Goal: Task Accomplishment & Management: Manage account settings

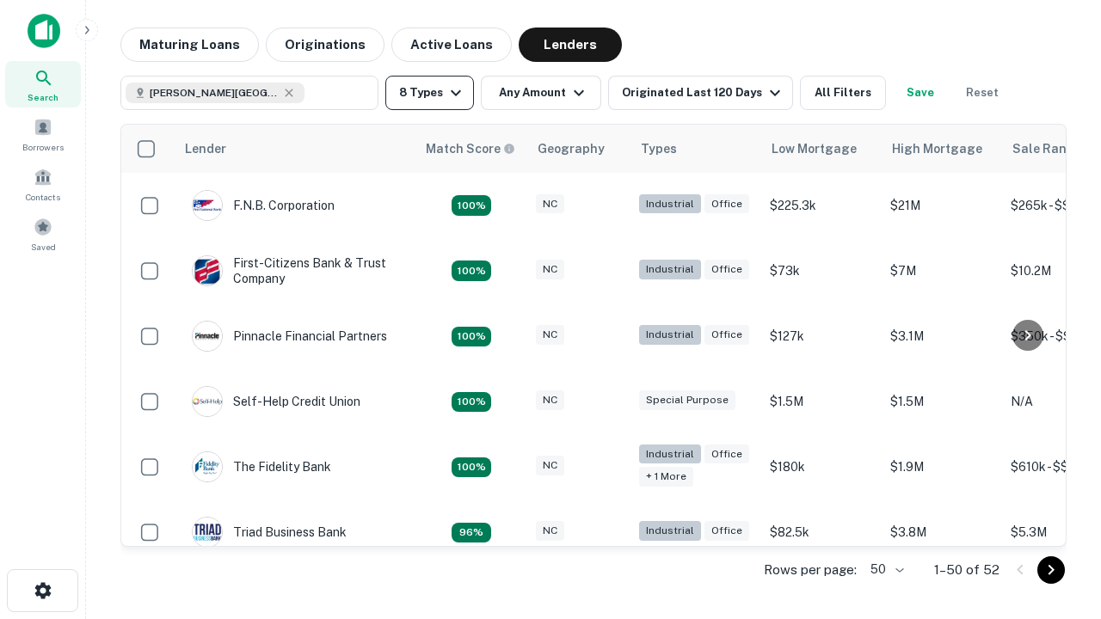
click at [429, 93] on button "8 Types" at bounding box center [429, 93] width 89 height 34
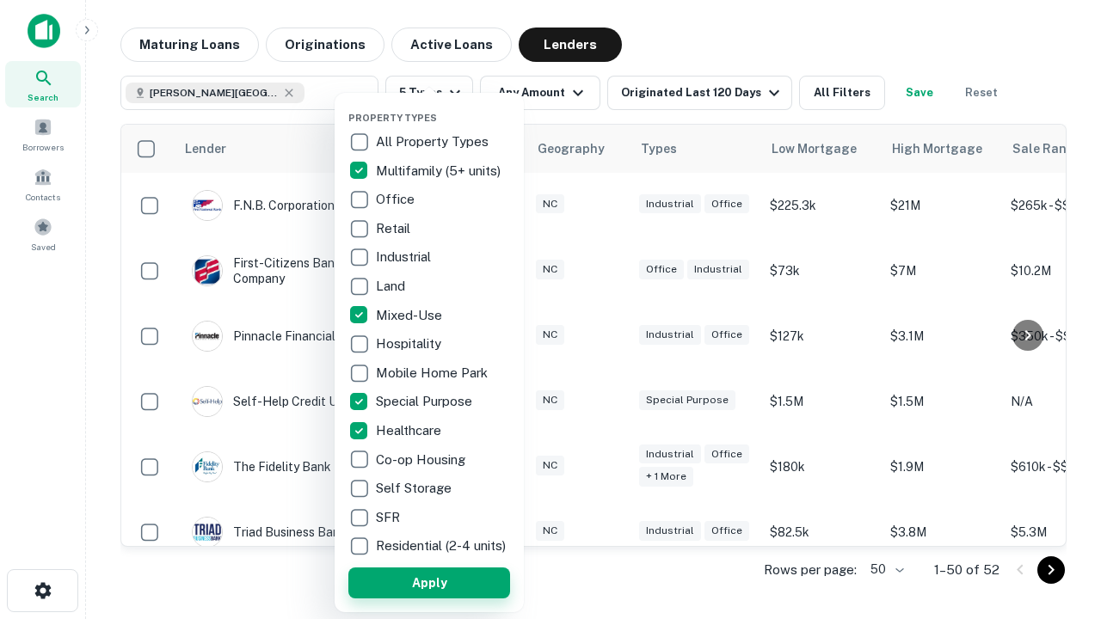
click at [429, 582] on button "Apply" at bounding box center [429, 583] width 162 height 31
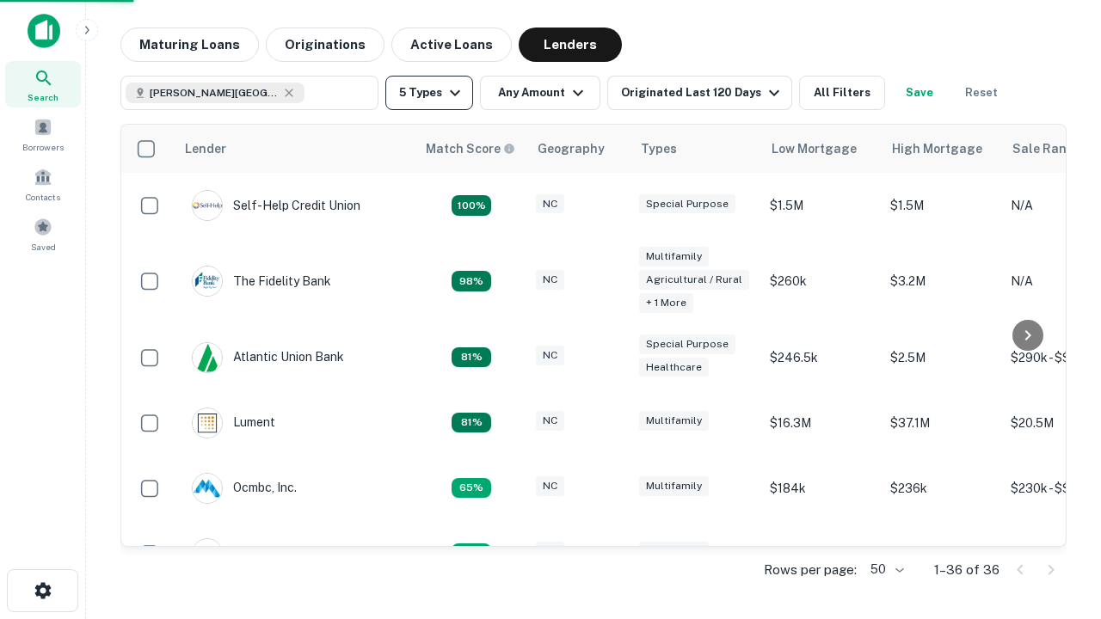
click at [429, 93] on button "5 Types" at bounding box center [429, 93] width 88 height 34
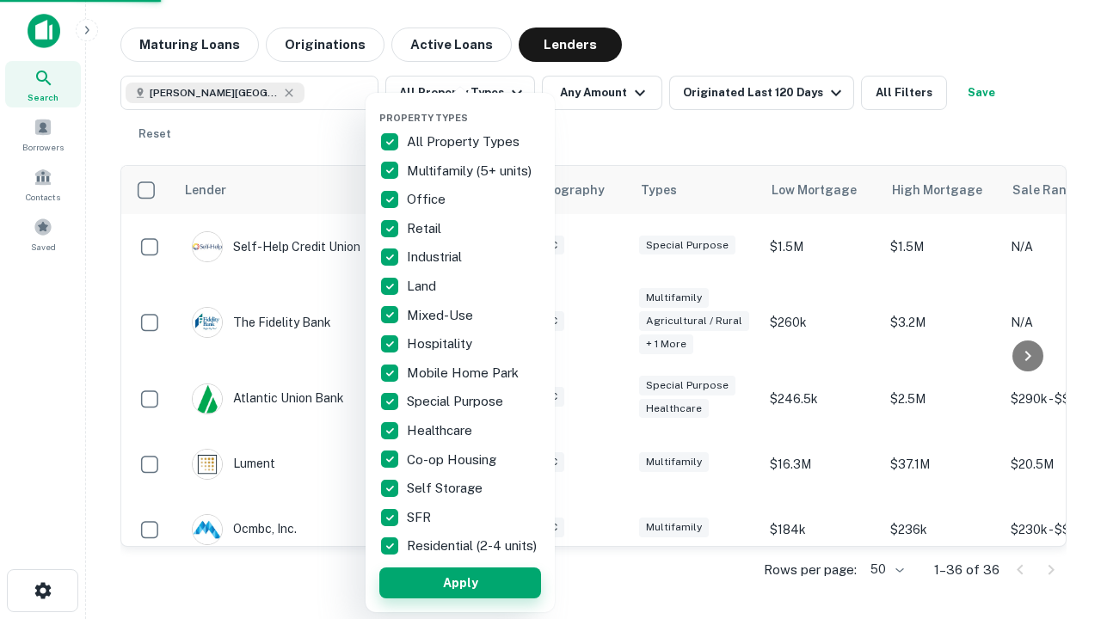
click at [460, 582] on button "Apply" at bounding box center [460, 583] width 162 height 31
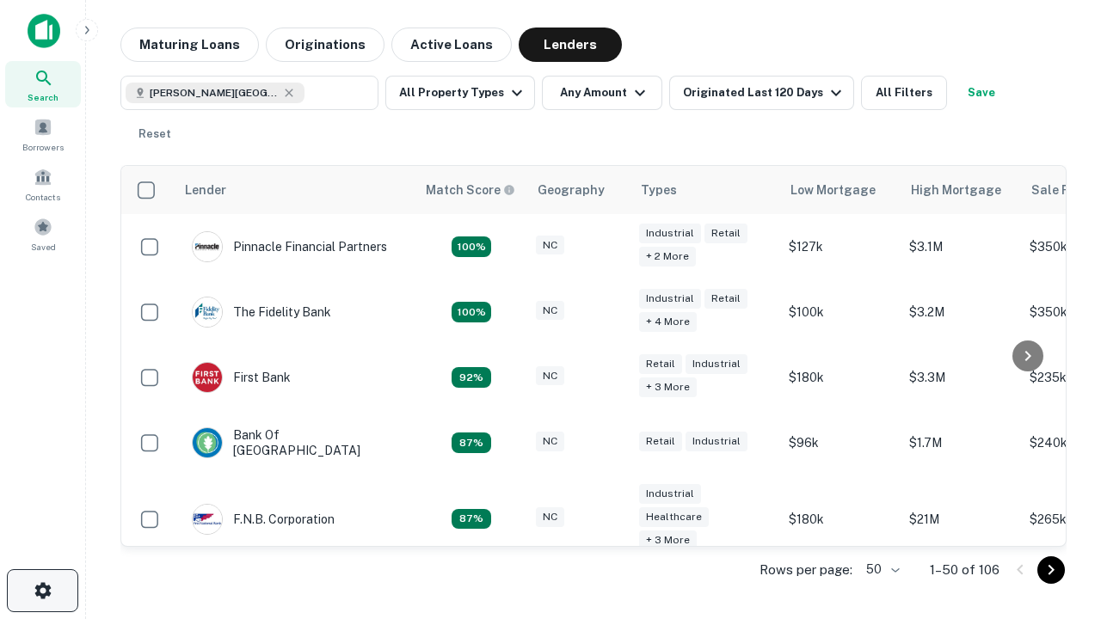
click at [42, 591] on icon "button" at bounding box center [43, 591] width 21 height 21
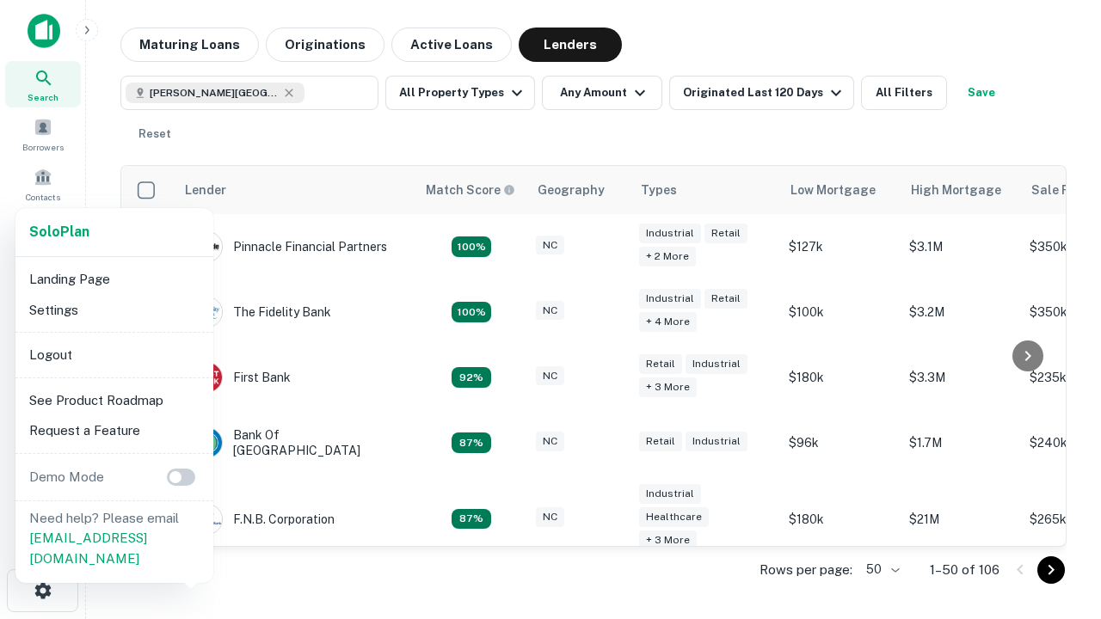
click at [114, 354] on li "Logout" at bounding box center [114, 355] width 184 height 31
